Goal: Task Accomplishment & Management: Manage account settings

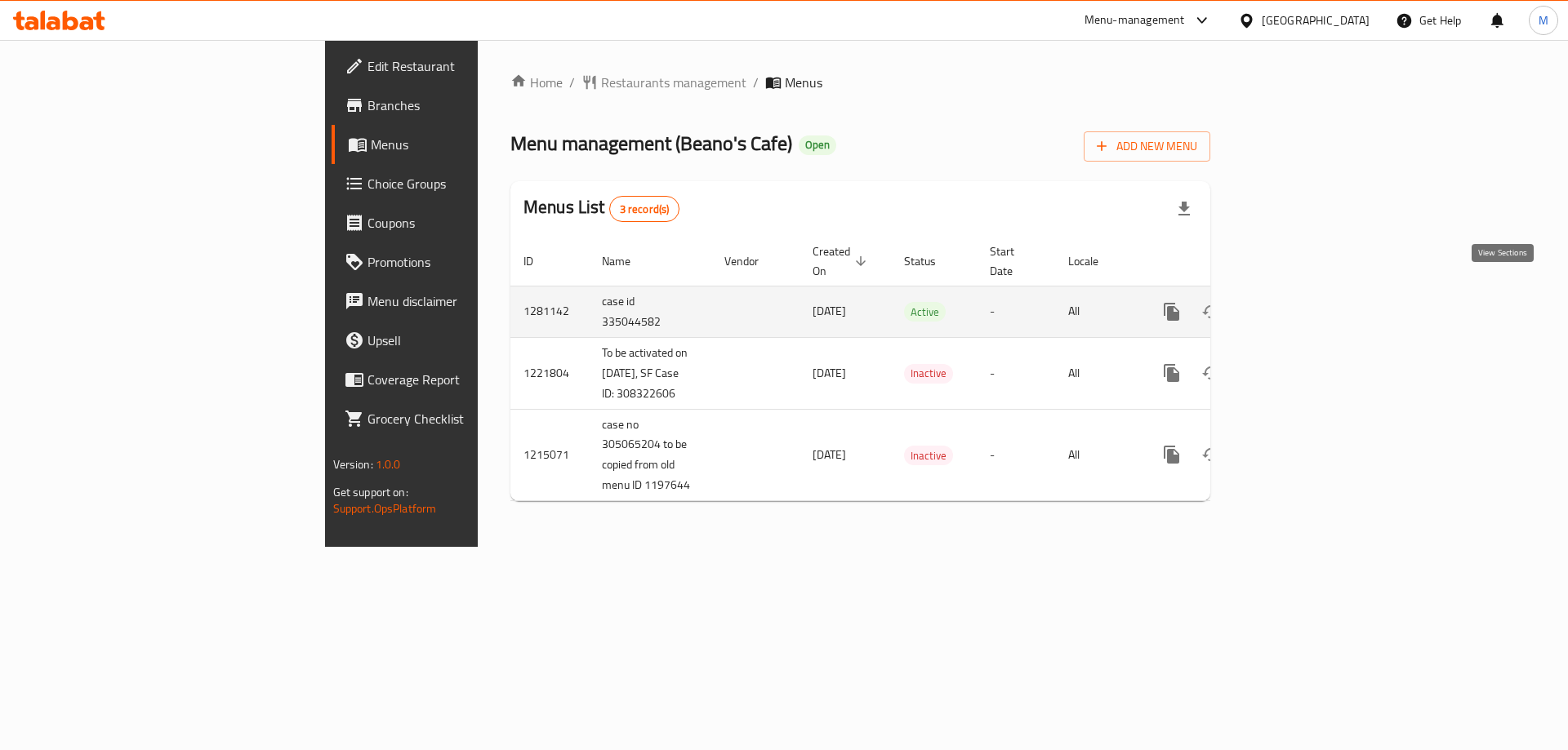
click at [1300, 302] on icon "enhanced table" at bounding box center [1290, 311] width 20 height 20
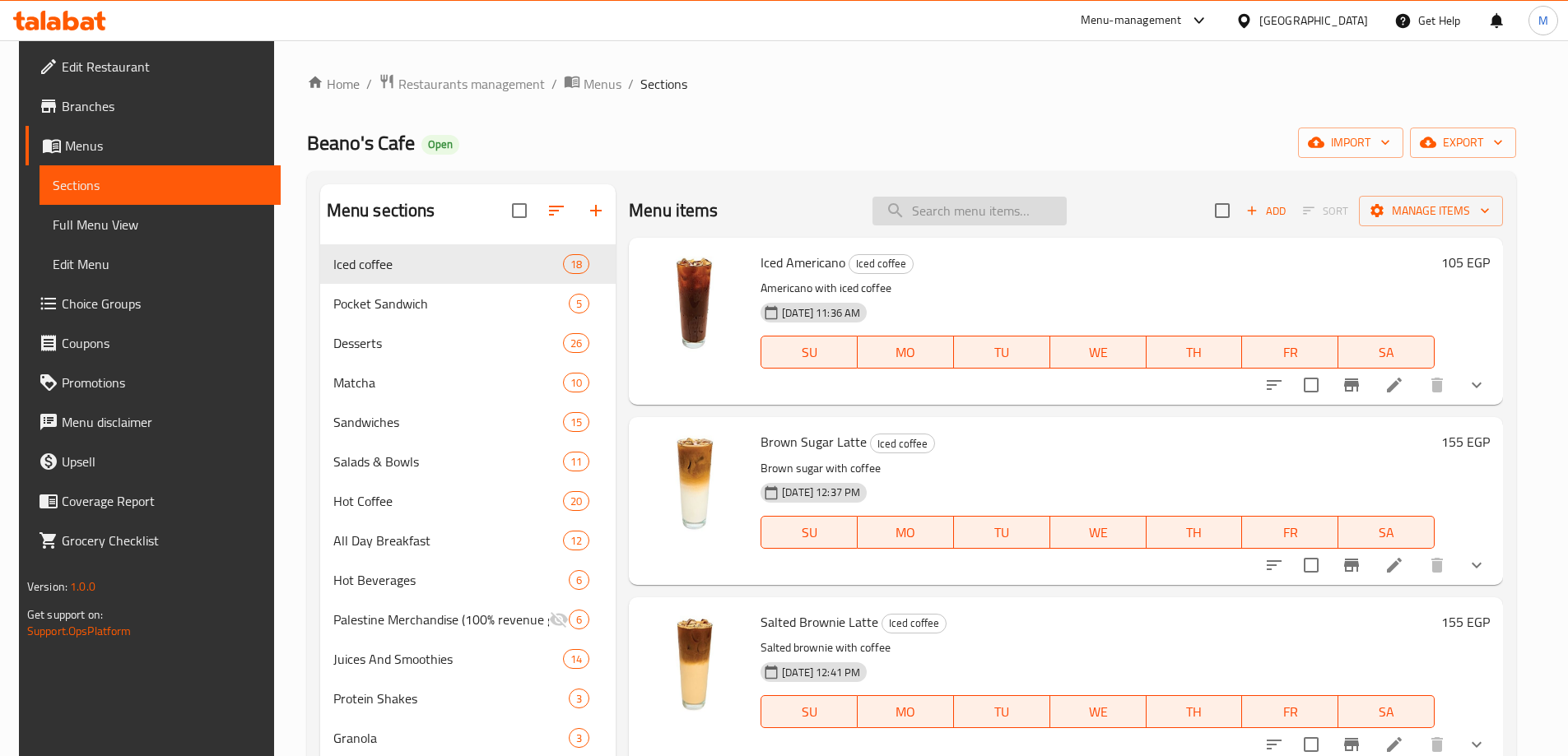
click at [968, 220] on input "search" at bounding box center [969, 211] width 194 height 29
paste input "Panini Chicken"
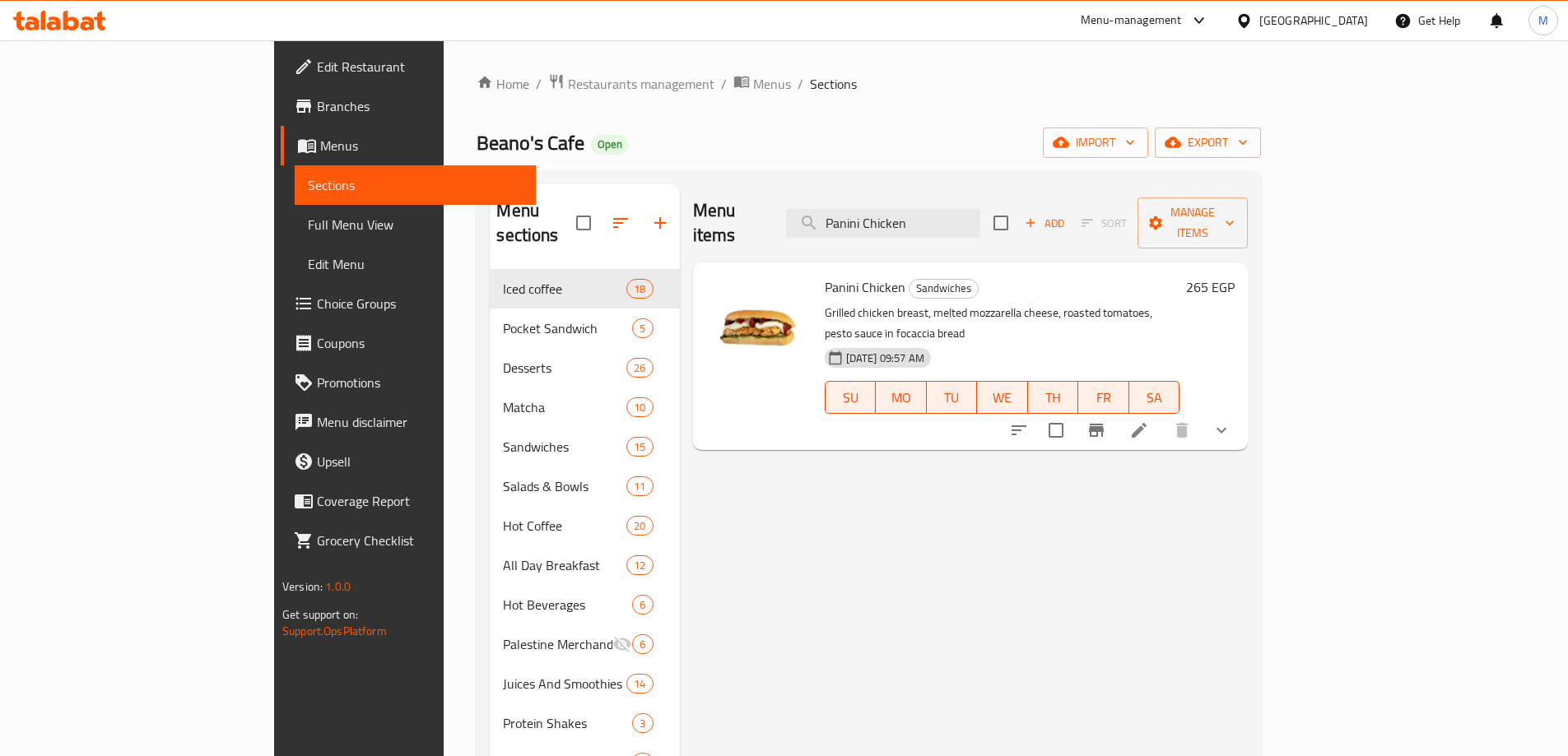
type input "Panini Chicken"
click at [316, 305] on span "Choice Groups" at bounding box center [419, 303] width 206 height 20
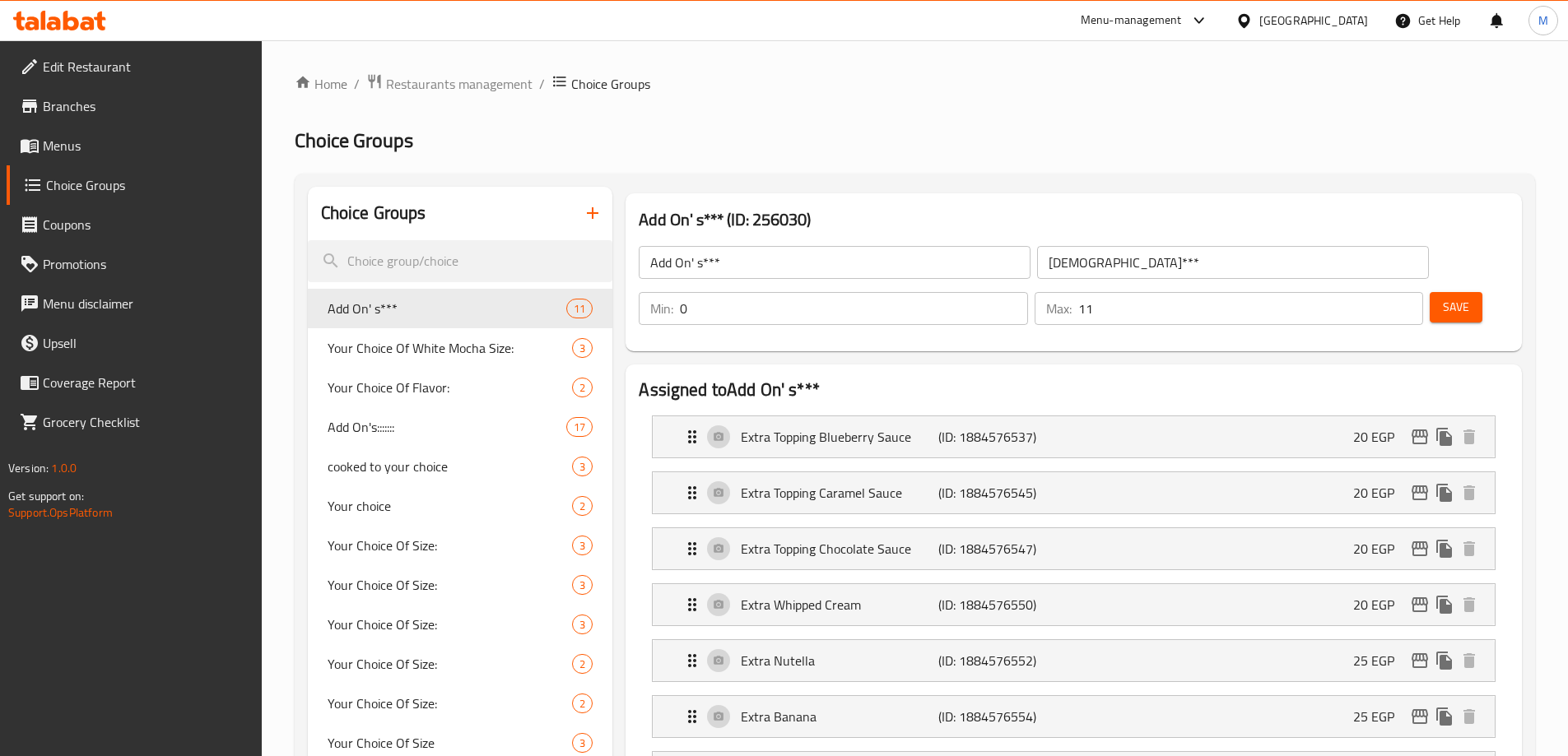
click at [446, 81] on span "Restaurants management" at bounding box center [460, 84] width 147 height 20
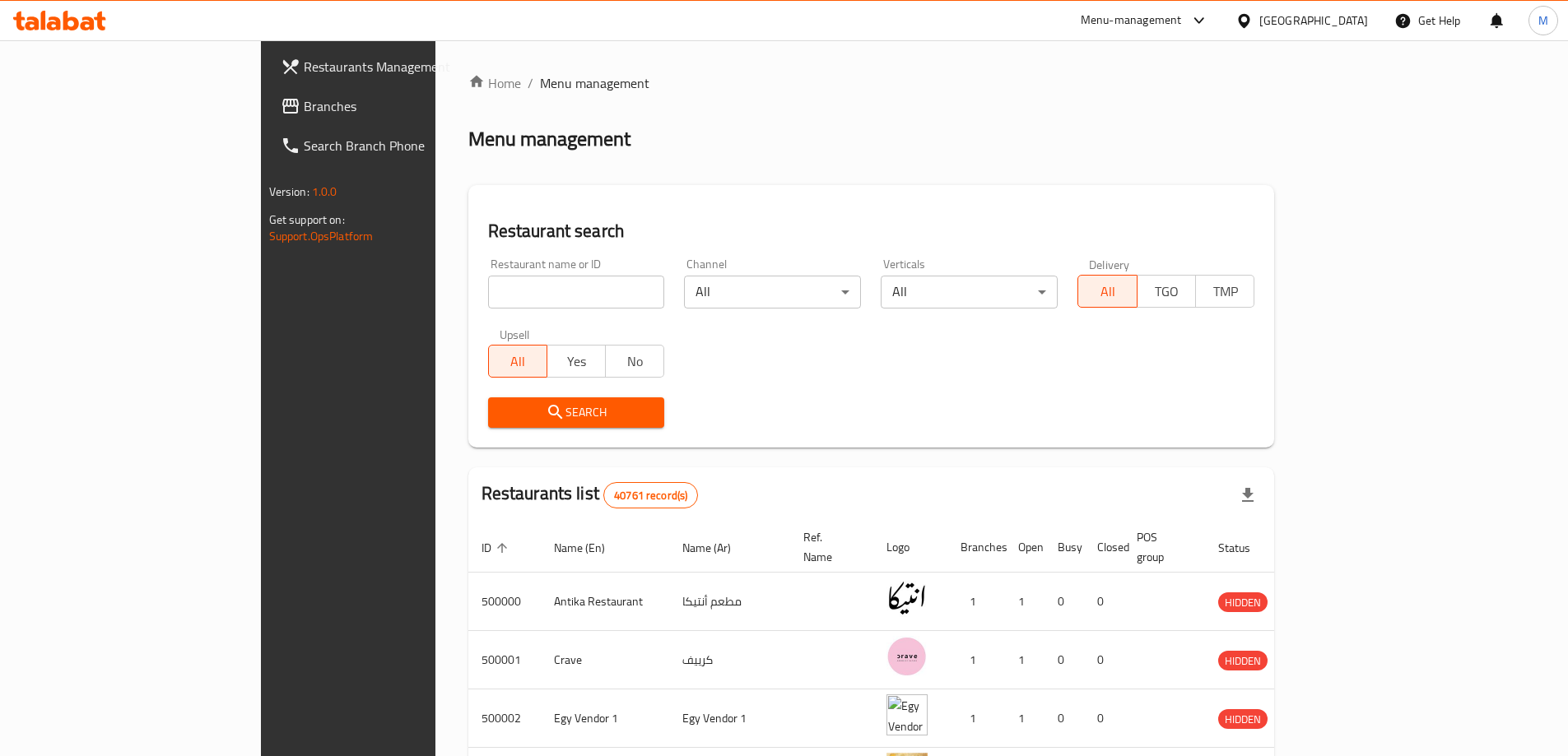
click at [304, 116] on span "Branches" at bounding box center [407, 105] width 206 height 20
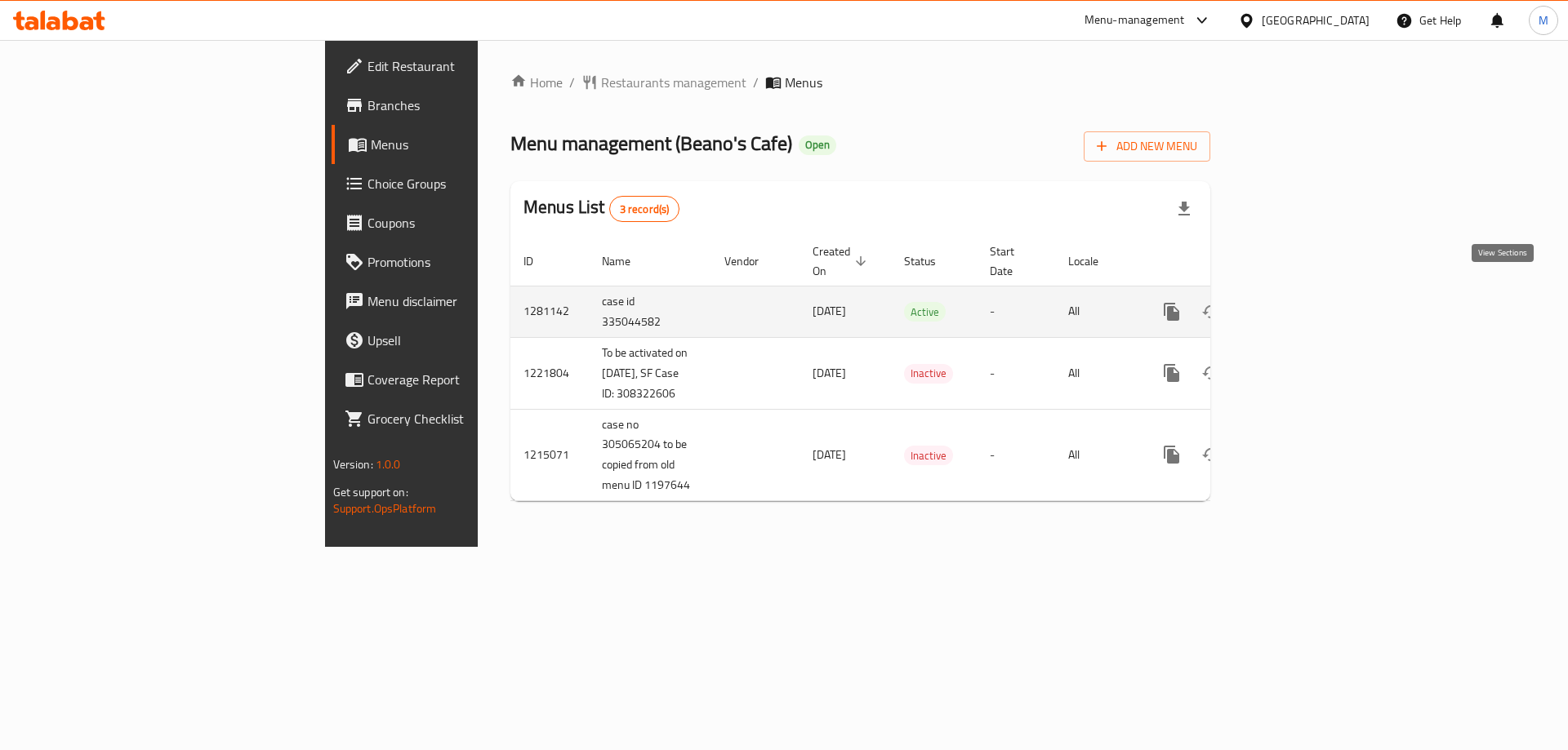
click at [1300, 302] on icon "enhanced table" at bounding box center [1290, 311] width 20 height 20
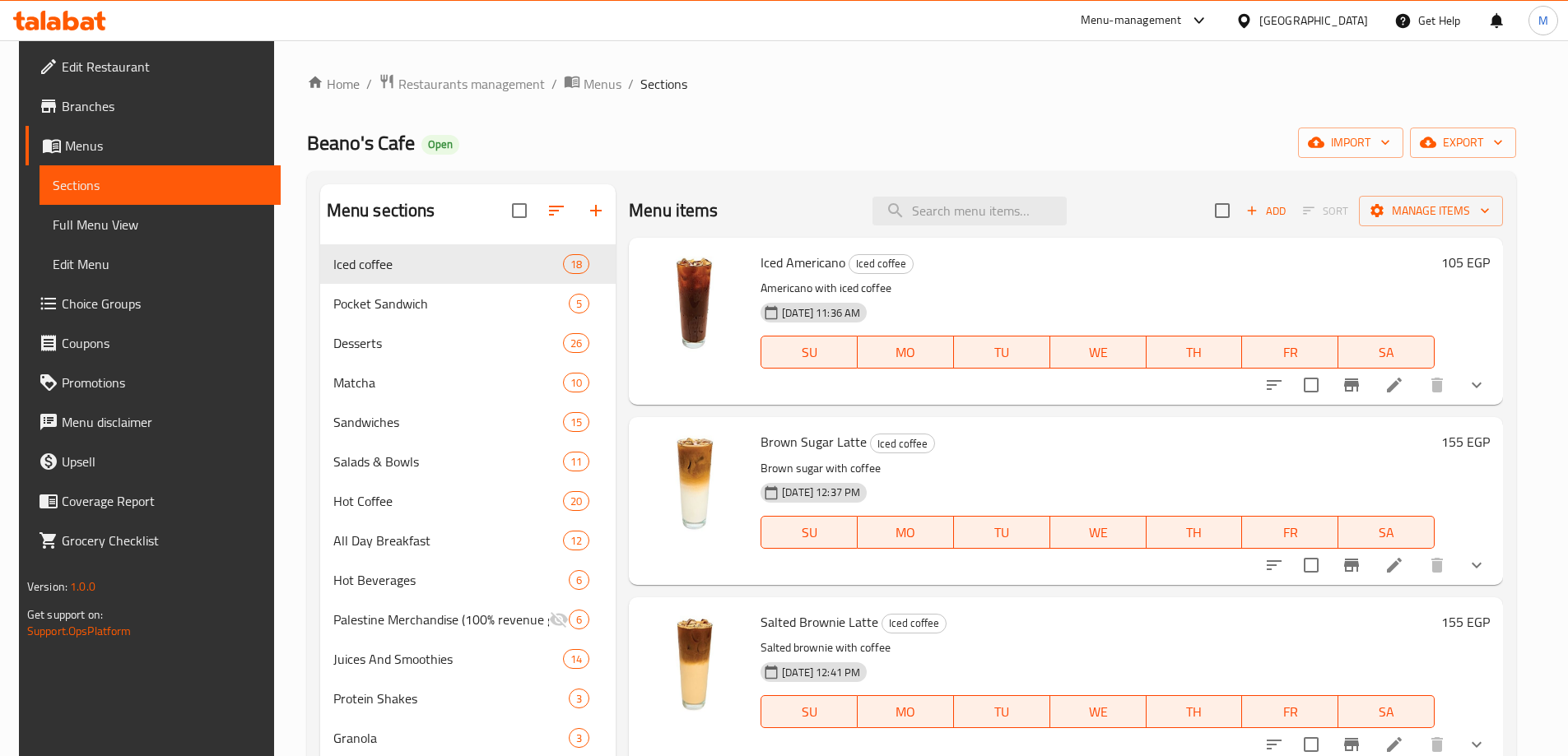
click at [89, 301] on span "Choice Groups" at bounding box center [165, 303] width 206 height 20
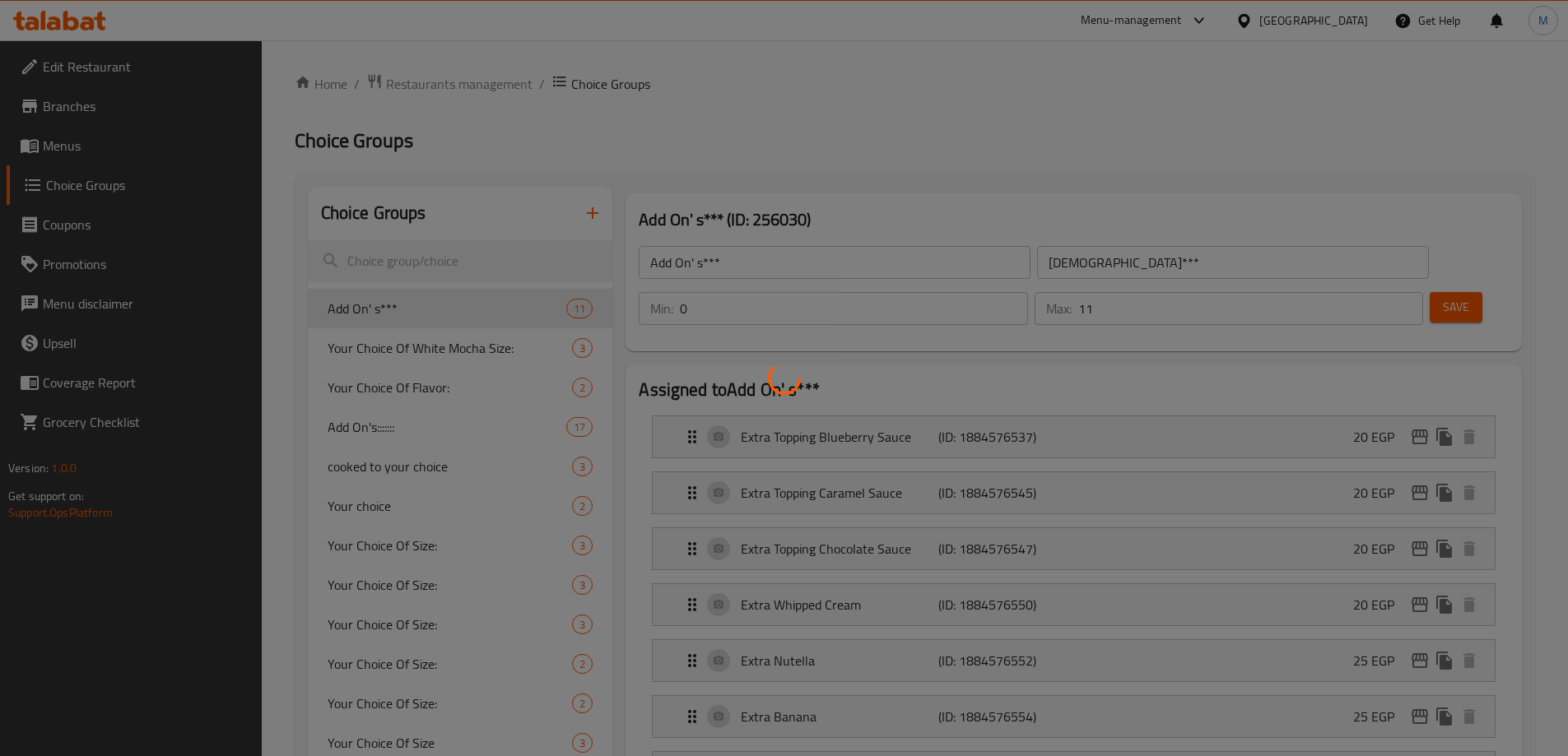
click at [387, 423] on div at bounding box center [784, 378] width 1568 height 756
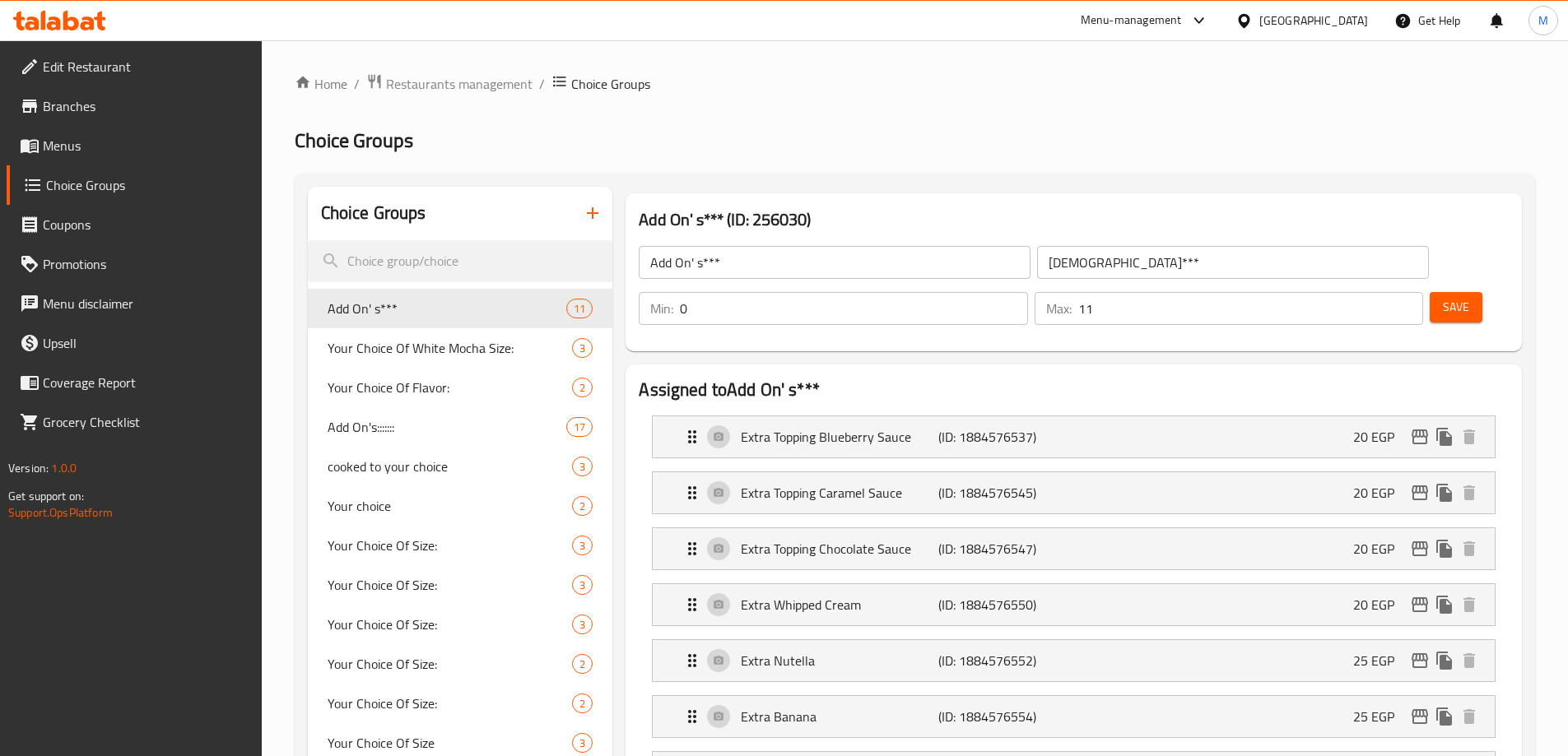
click at [387, 423] on span "Add On's:::::::" at bounding box center [447, 426] width 239 height 20
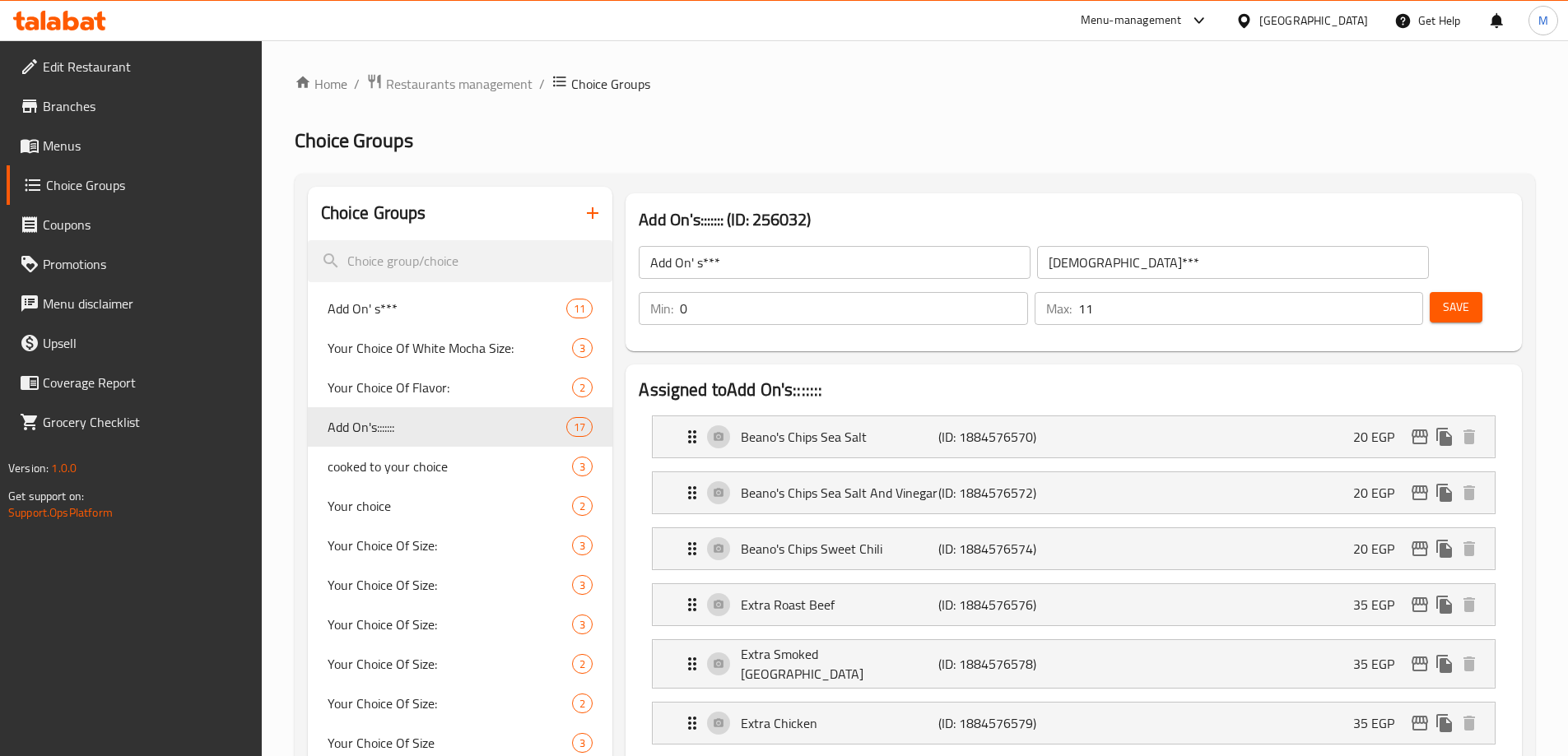
type input "Add On's:::::::"
type input "الإضافات:::::"
type input "17"
click at [482, 82] on span "Restaurants management" at bounding box center [460, 84] width 147 height 20
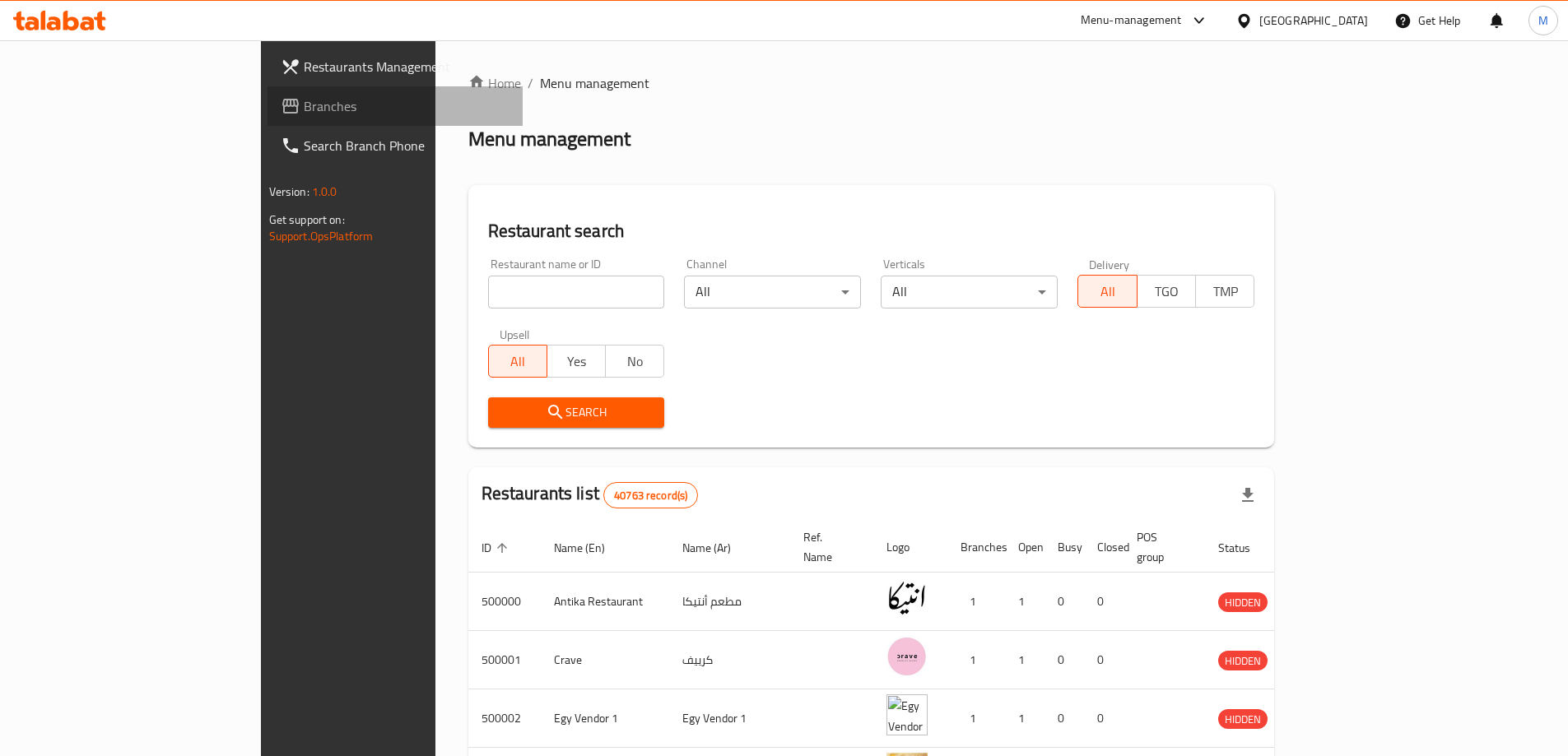
click at [281, 107] on span at bounding box center [292, 105] width 23 height 20
